Goal: Task Accomplishment & Management: Complete application form

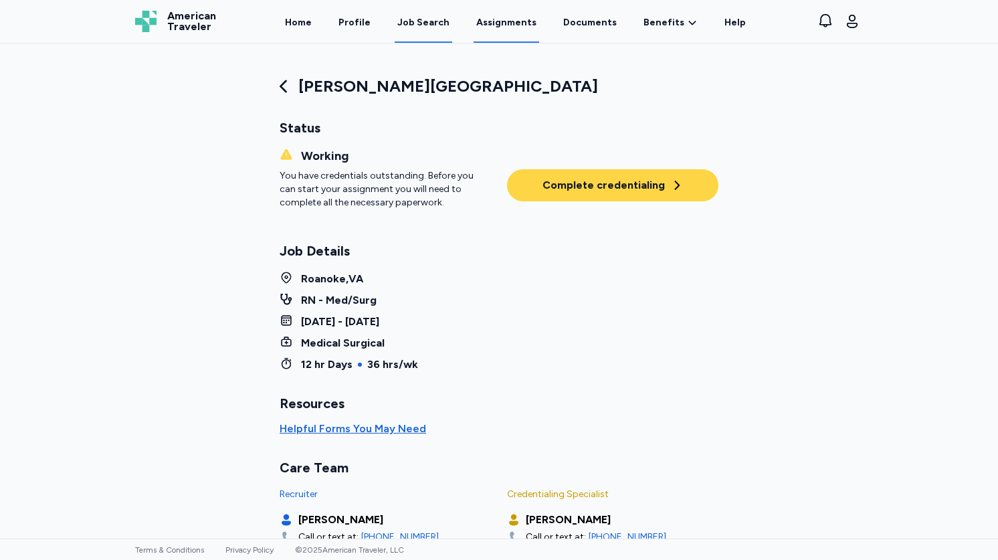
click at [426, 20] on div "Job Search" at bounding box center [423, 22] width 52 height 13
click at [439, 26] on div "Job Search" at bounding box center [423, 22] width 52 height 13
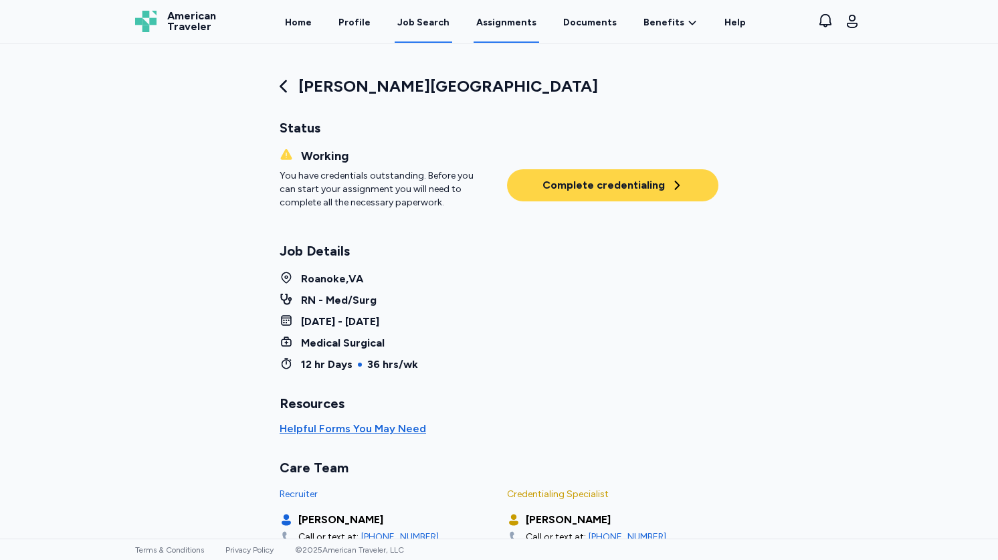
click at [430, 29] on link "Job Search" at bounding box center [424, 21] width 58 height 41
click at [412, 29] on div "Job Search" at bounding box center [423, 22] width 52 height 13
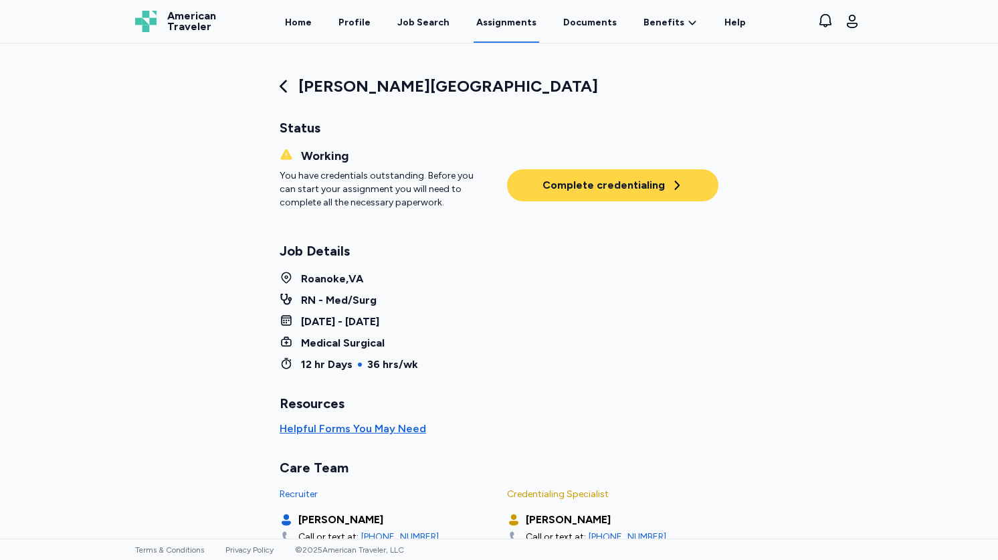
click at [412, 29] on div "Job Search" at bounding box center [423, 22] width 52 height 13
drag, startPoint x: 399, startPoint y: 19, endPoint x: 411, endPoint y: 29, distance: 15.2
click at [428, 29] on link "Job Search" at bounding box center [424, 21] width 58 height 41
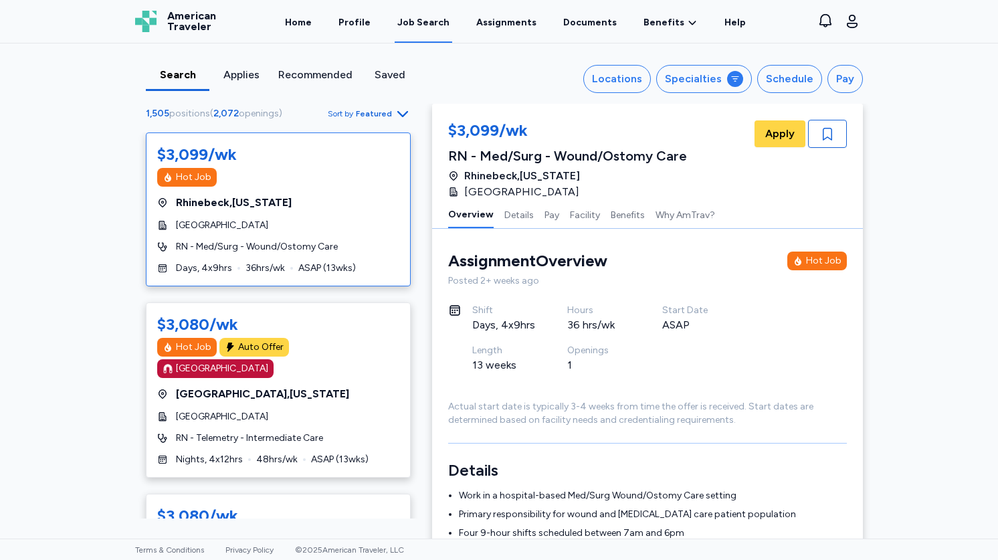
click at [239, 80] on div "Applies" at bounding box center [241, 75] width 53 height 16
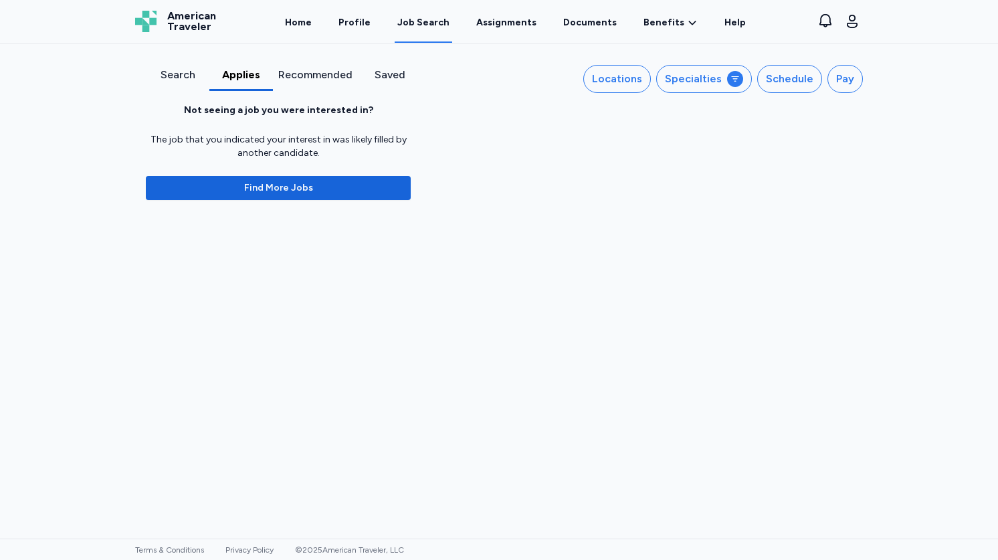
click at [312, 73] on div "Recommended" at bounding box center [315, 75] width 74 height 16
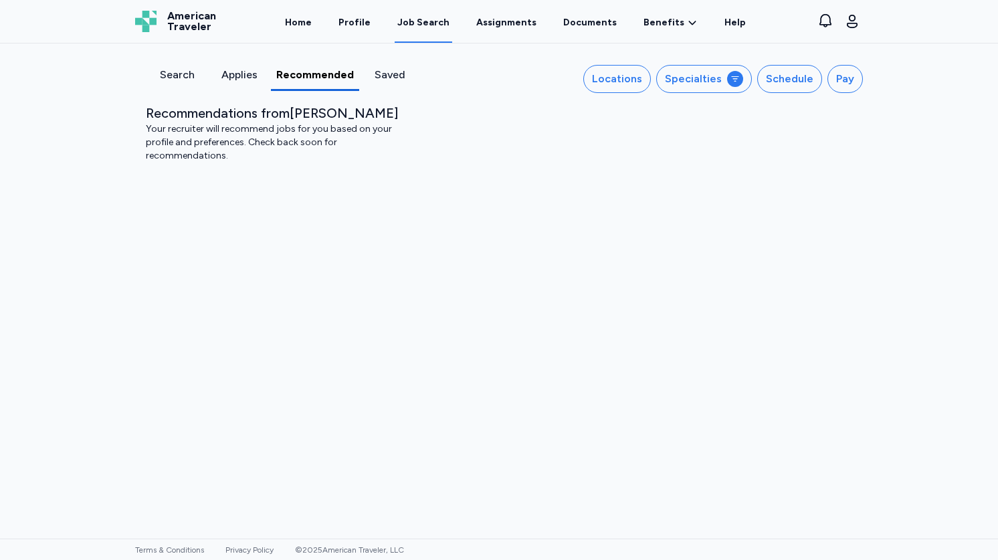
click at [389, 78] on div "Saved" at bounding box center [389, 75] width 51 height 16
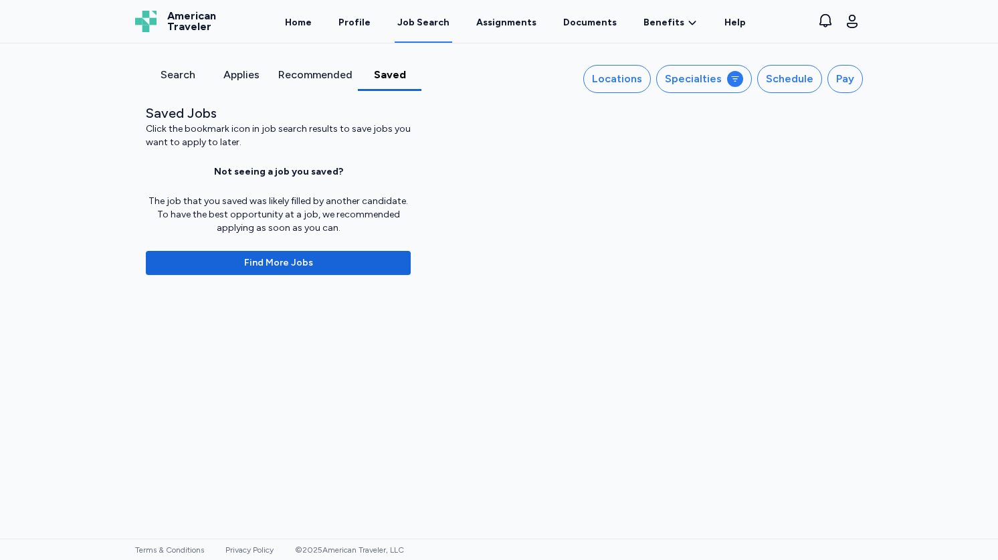
click at [171, 76] on div "Search" at bounding box center [177, 75] width 53 height 16
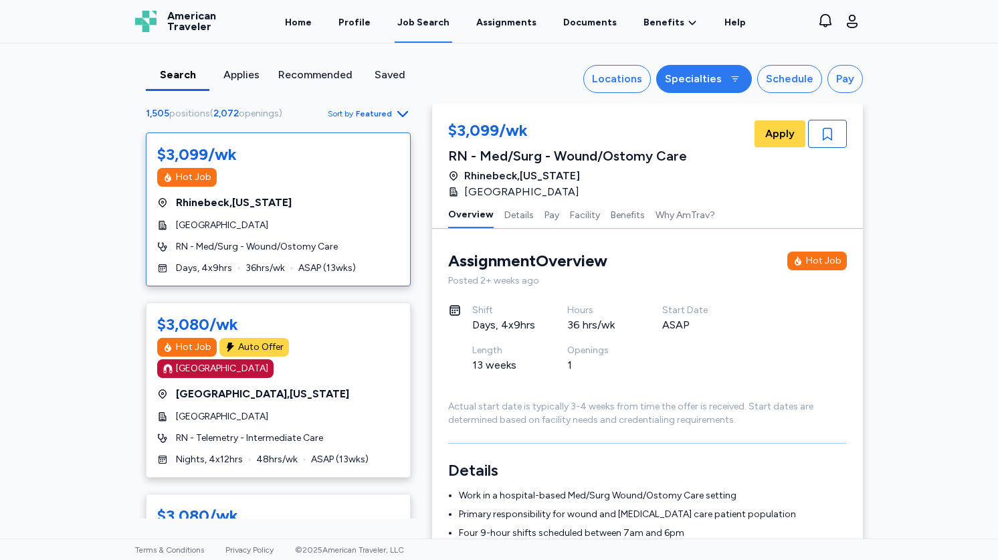
click at [725, 80] on button "Specialties" at bounding box center [704, 79] width 96 height 28
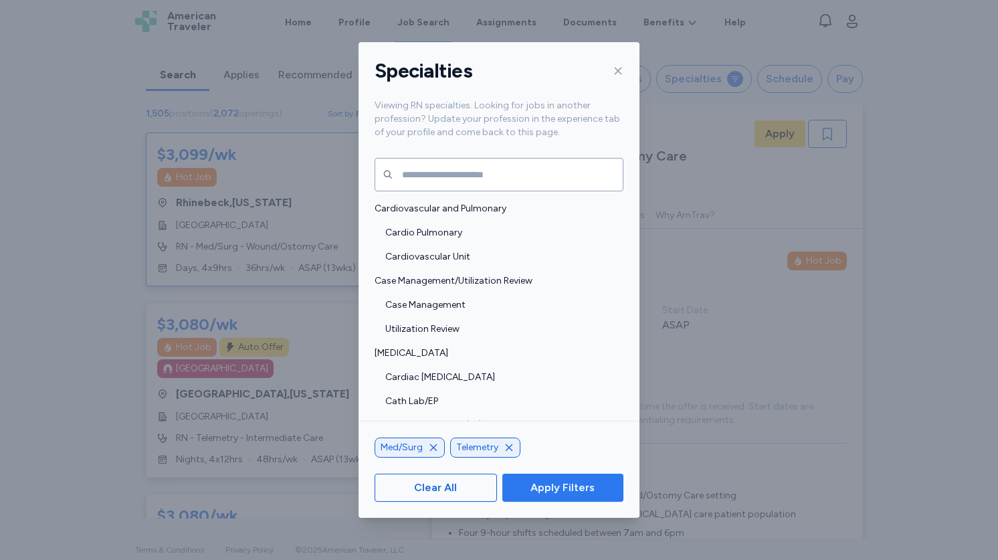
click at [576, 482] on span "Apply Filters" at bounding box center [562, 487] width 64 height 16
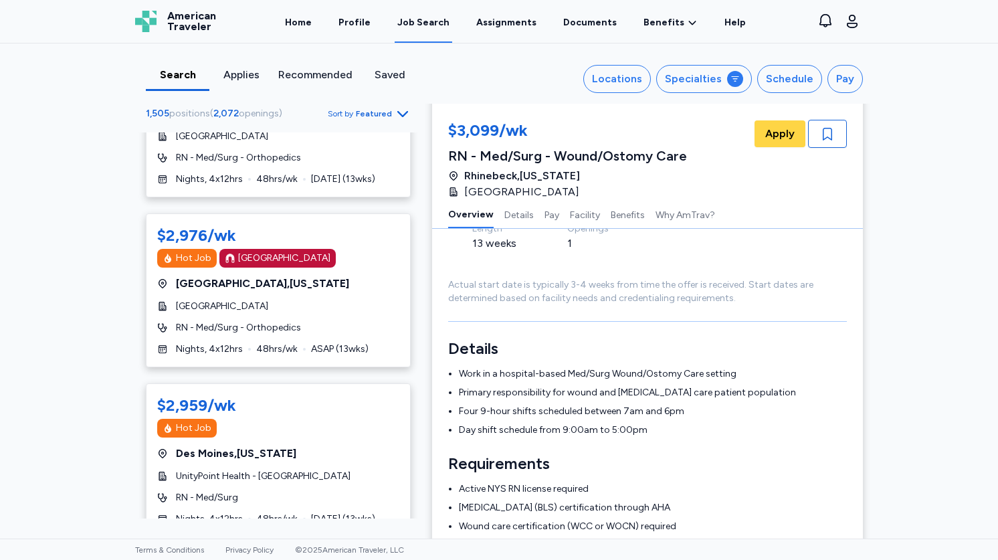
scroll to position [1020, 0]
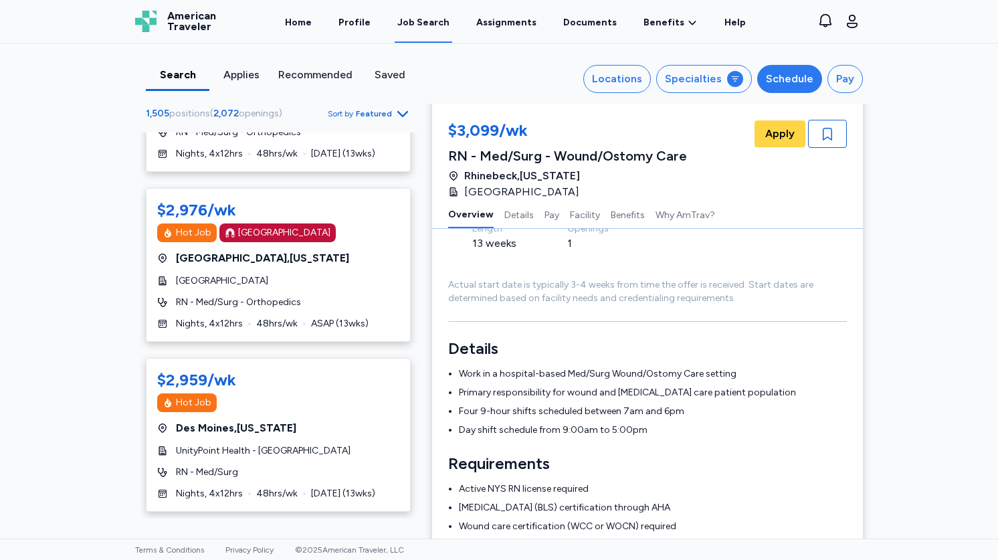
click at [809, 75] on div "Schedule" at bounding box center [789, 79] width 47 height 16
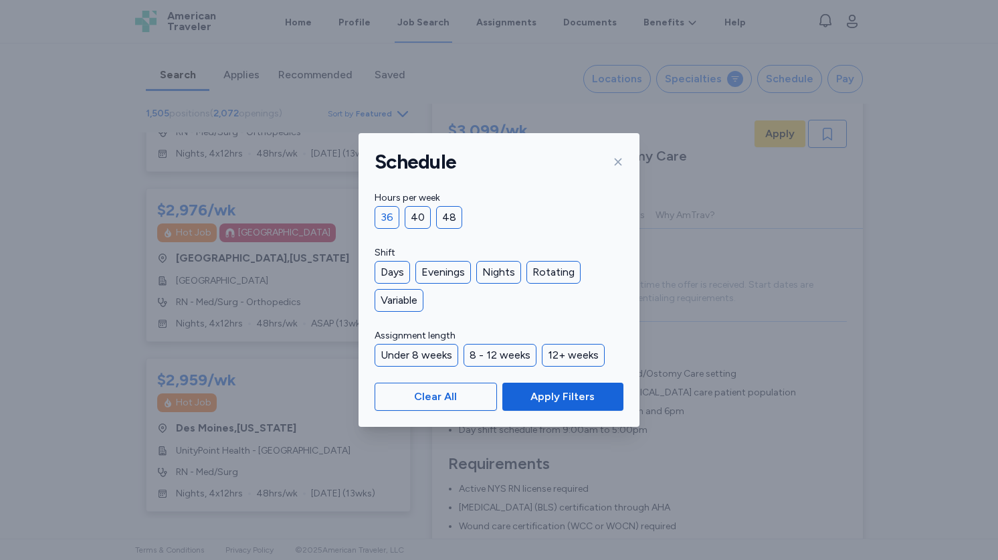
click at [389, 220] on div "36" at bounding box center [386, 217] width 25 height 23
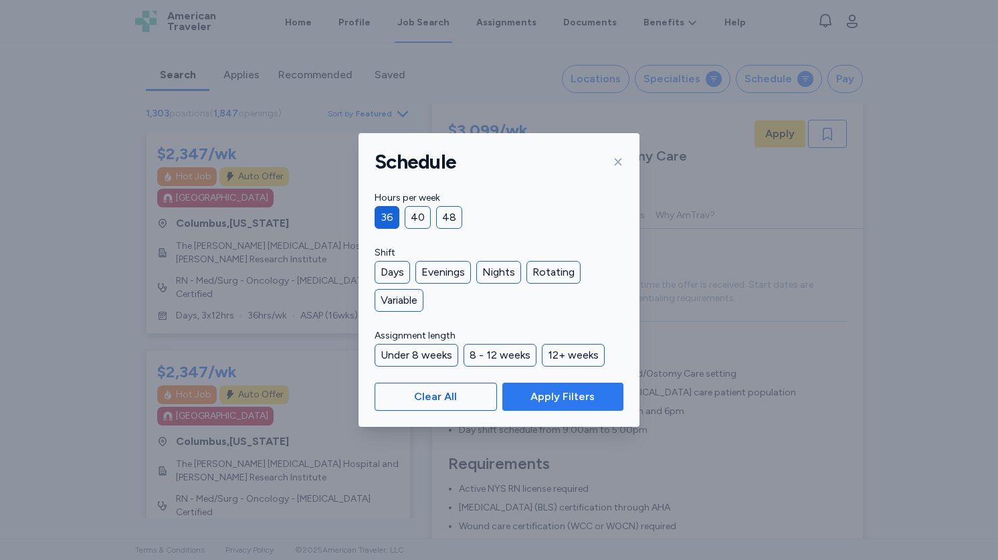
click at [576, 400] on span "Apply Filters" at bounding box center [562, 397] width 64 height 16
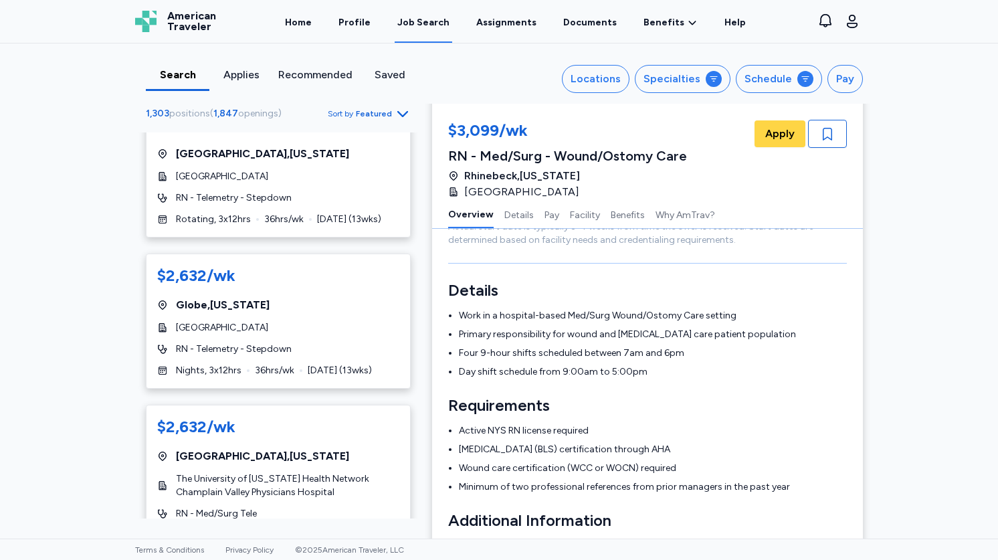
scroll to position [7965, 0]
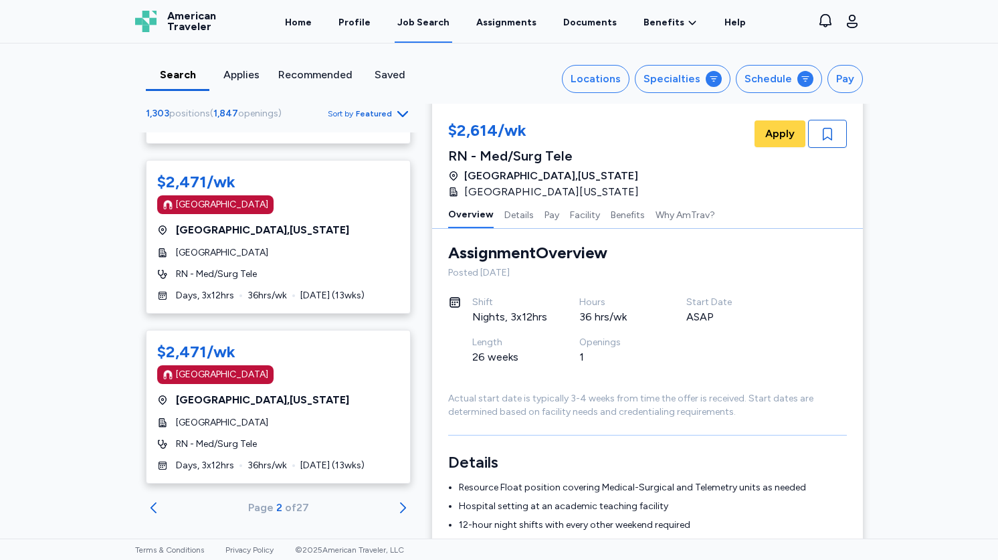
scroll to position [60, 0]
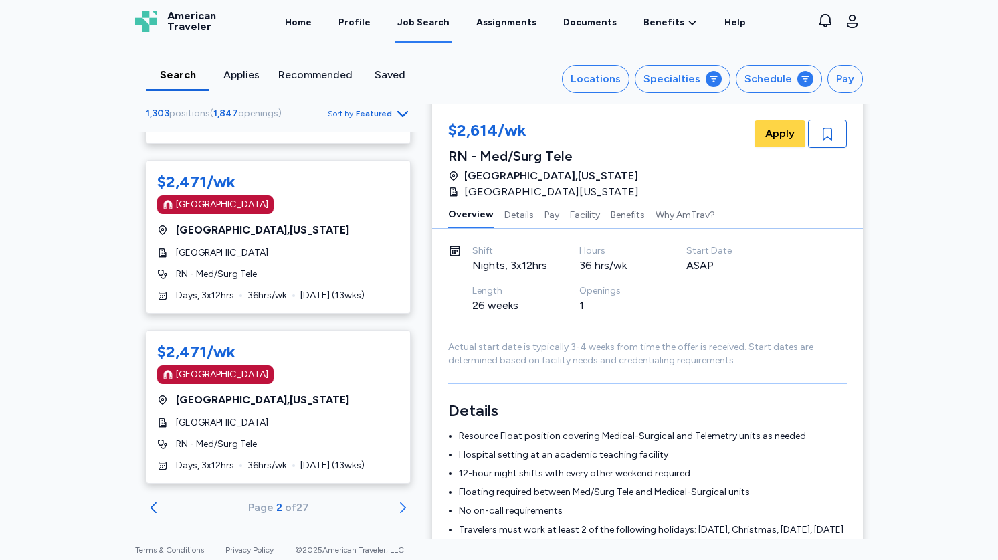
click at [406, 502] on icon "Go to next 50 jobs" at bounding box center [403, 508] width 16 height 16
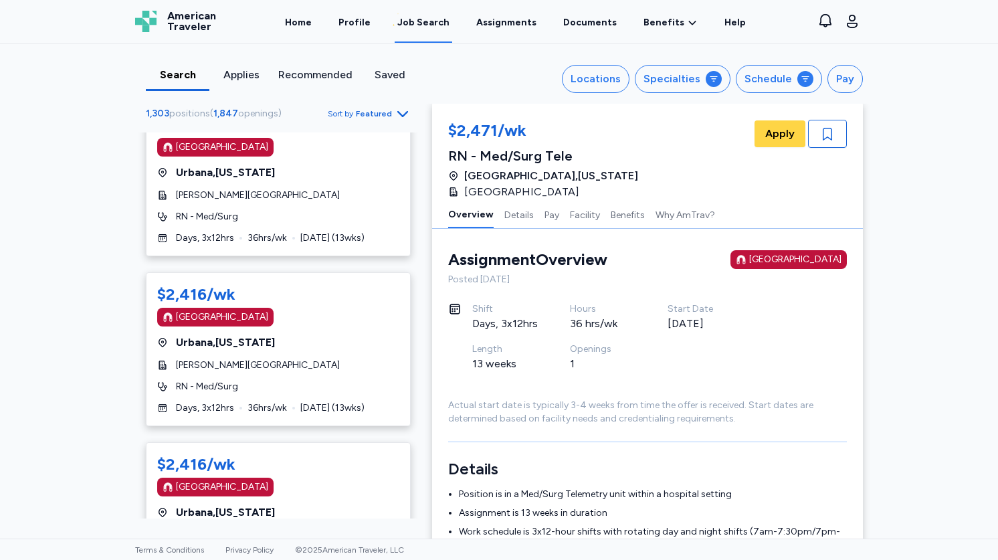
scroll to position [7802, 0]
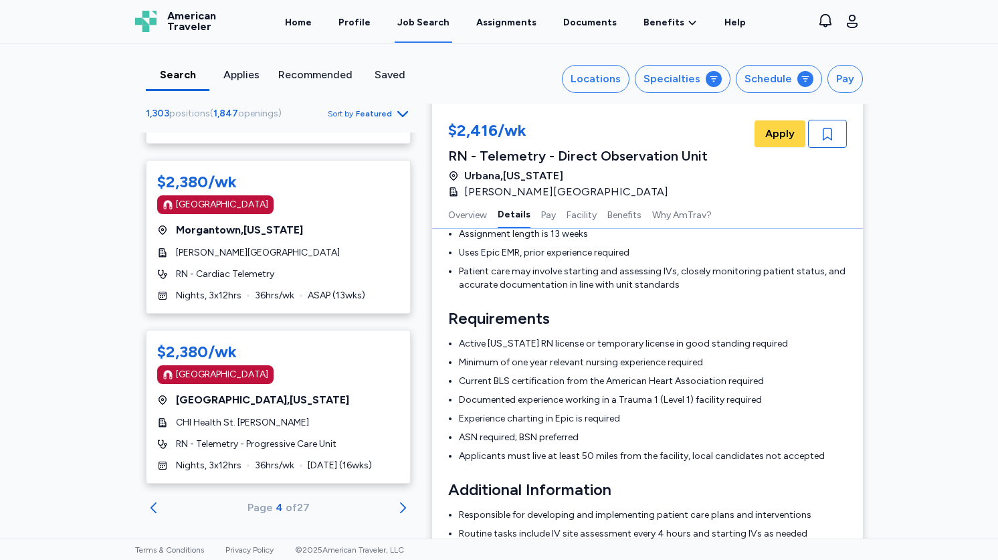
scroll to position [308, 0]
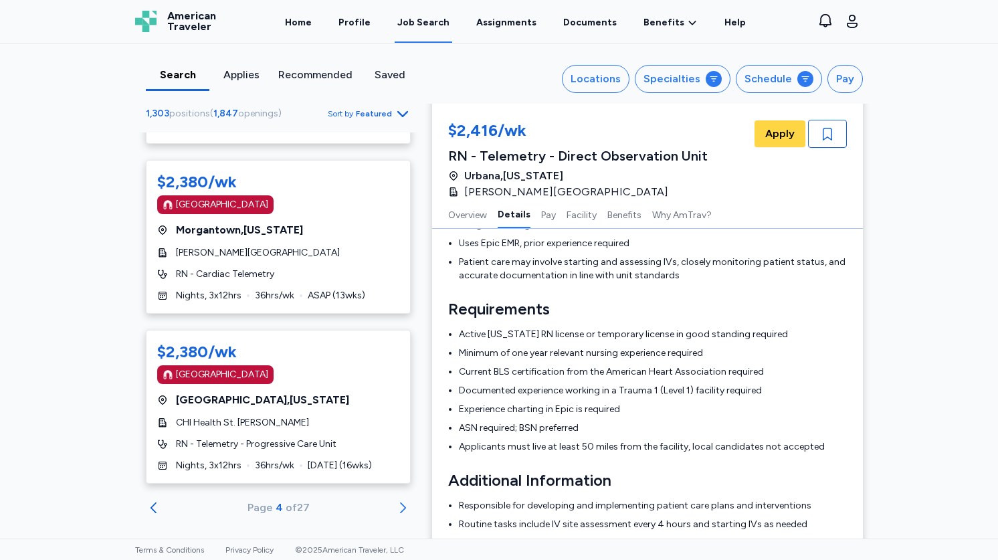
click at [401, 500] on icon "Go to next 50 jobs" at bounding box center [403, 508] width 16 height 16
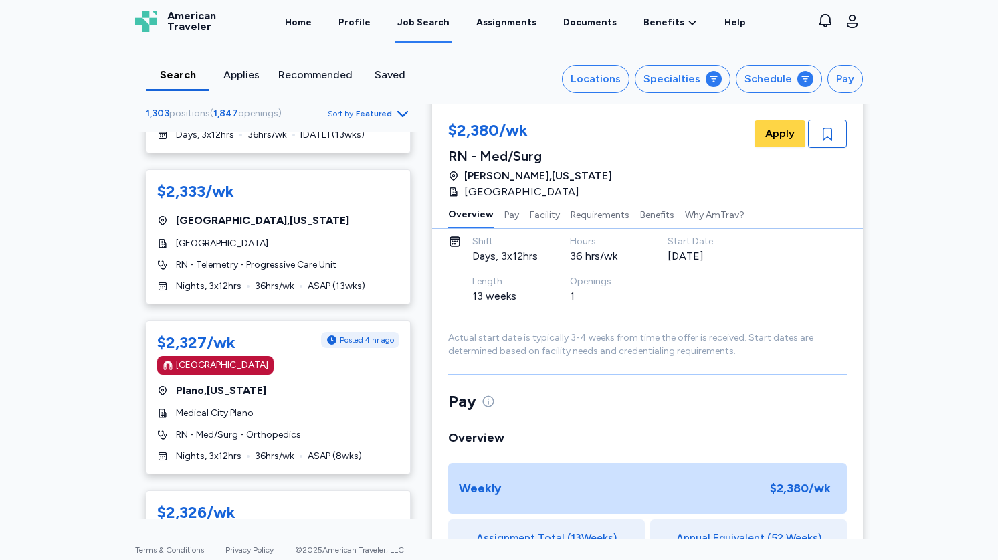
scroll to position [74, 0]
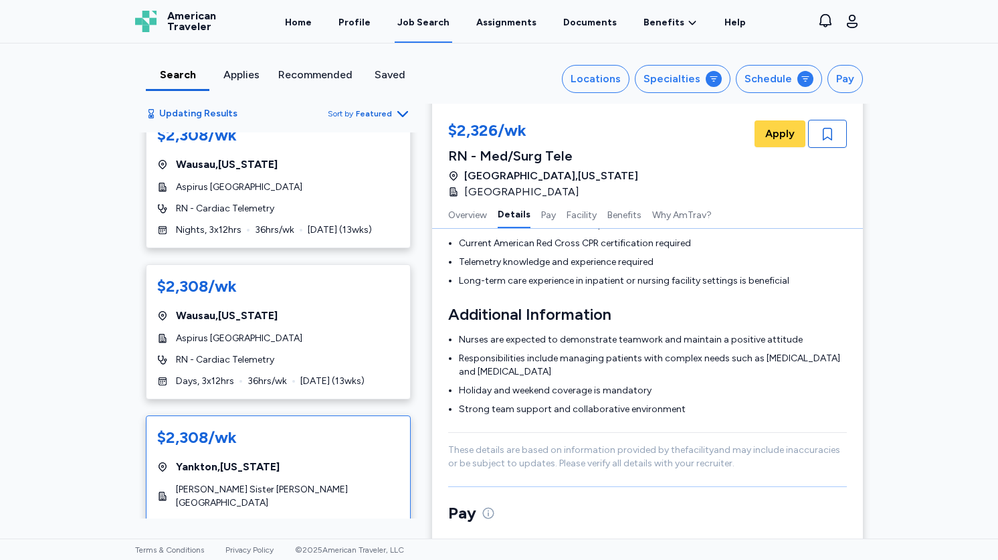
scroll to position [467, 0]
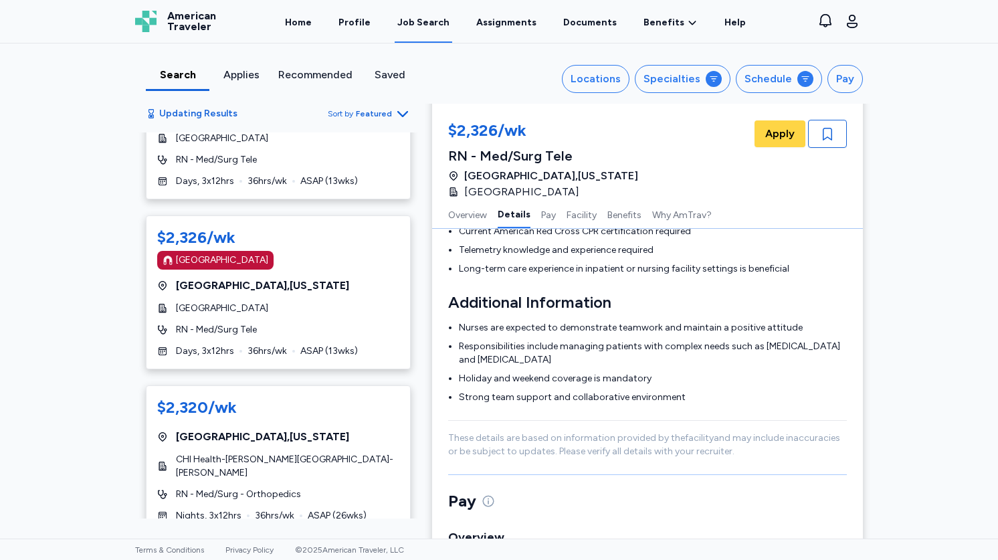
scroll to position [429, 0]
